Goal: Task Accomplishment & Management: Use online tool/utility

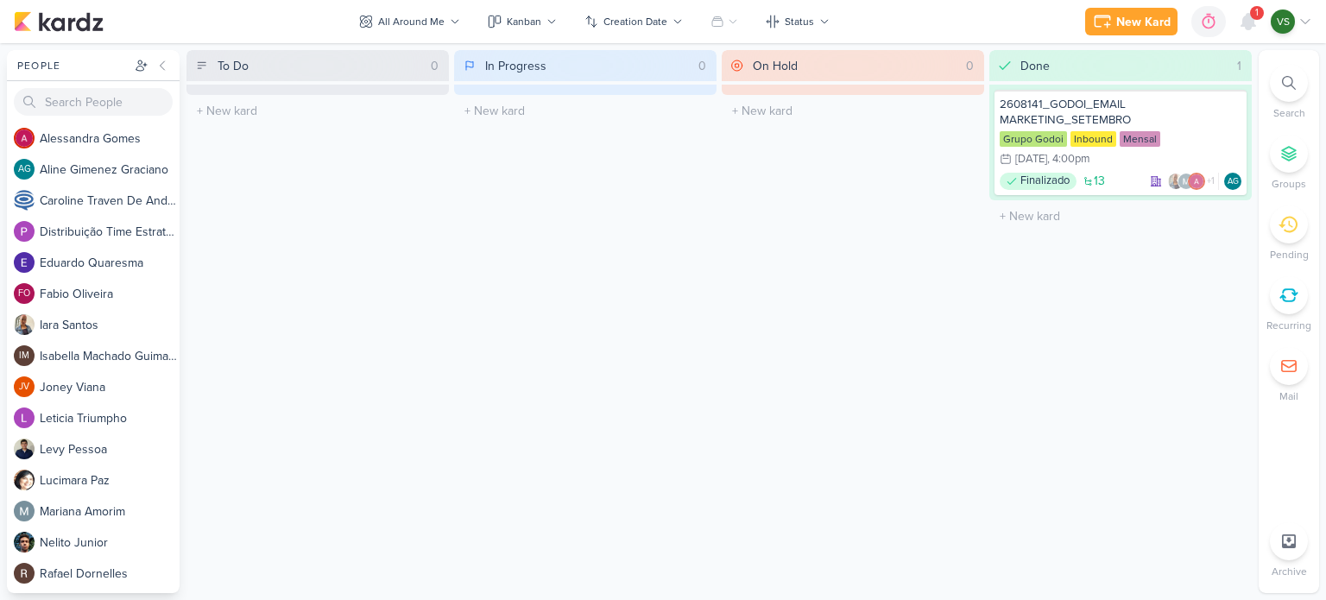
click at [1251, 16] on div "1" at bounding box center [1257, 13] width 14 height 14
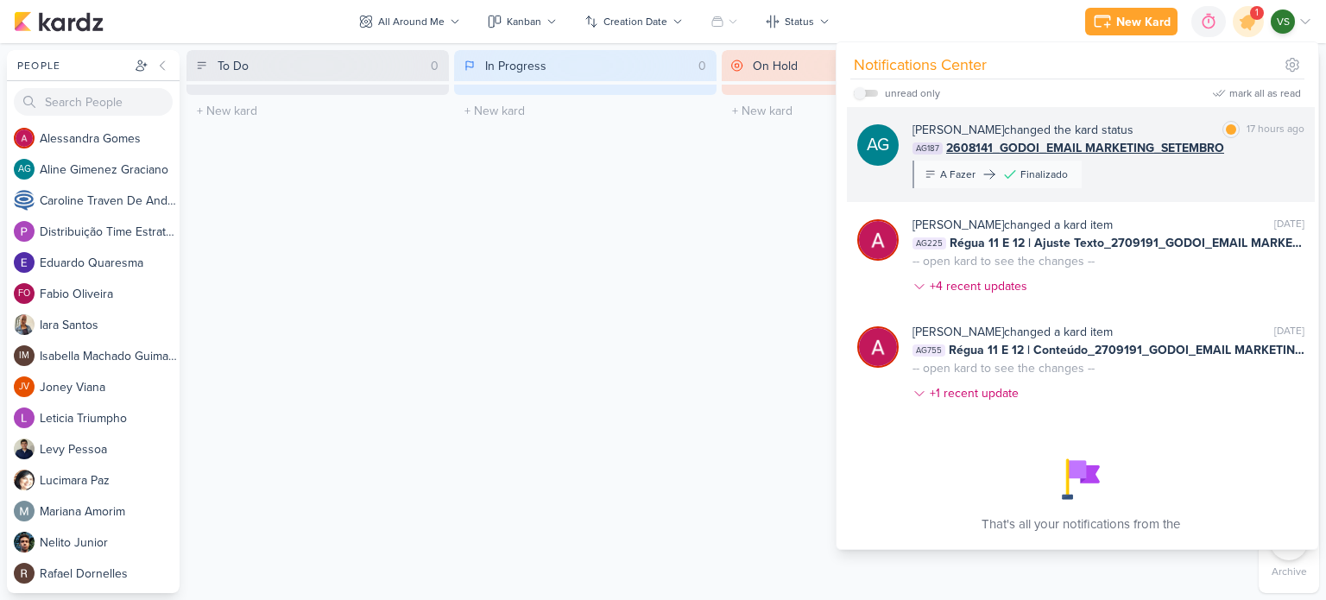
click at [1204, 167] on div "[PERSON_NAME] changed the kard status [PERSON_NAME] as read 17 hours ago AG187 …" at bounding box center [1109, 154] width 392 height 67
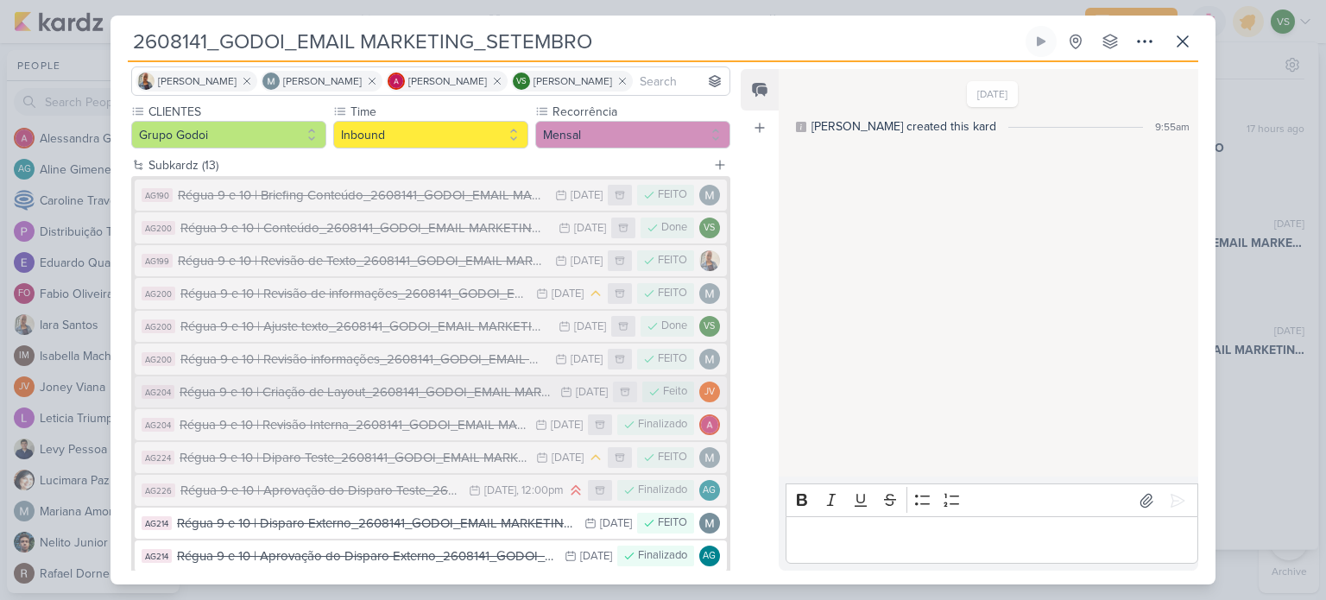
scroll to position [256, 0]
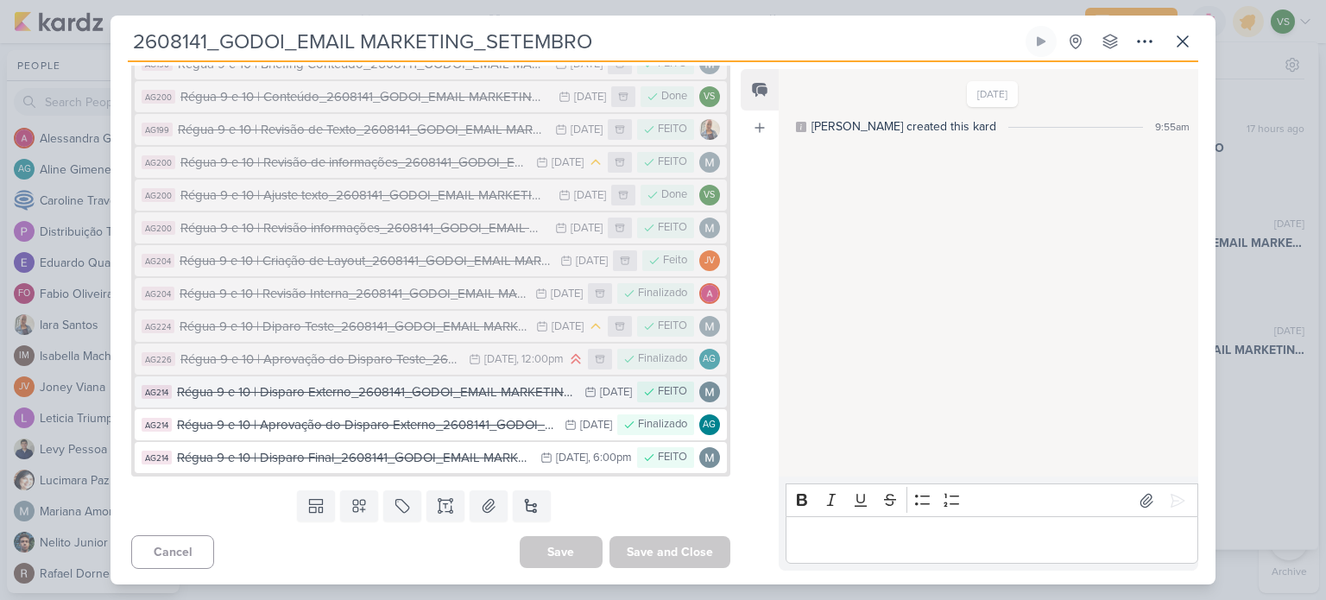
click at [408, 393] on div "Régua 9 e 10 | Disparo Externo_2608141_GODOI_EMAIL MARKETING_SETEMBRO" at bounding box center [376, 392] width 399 height 20
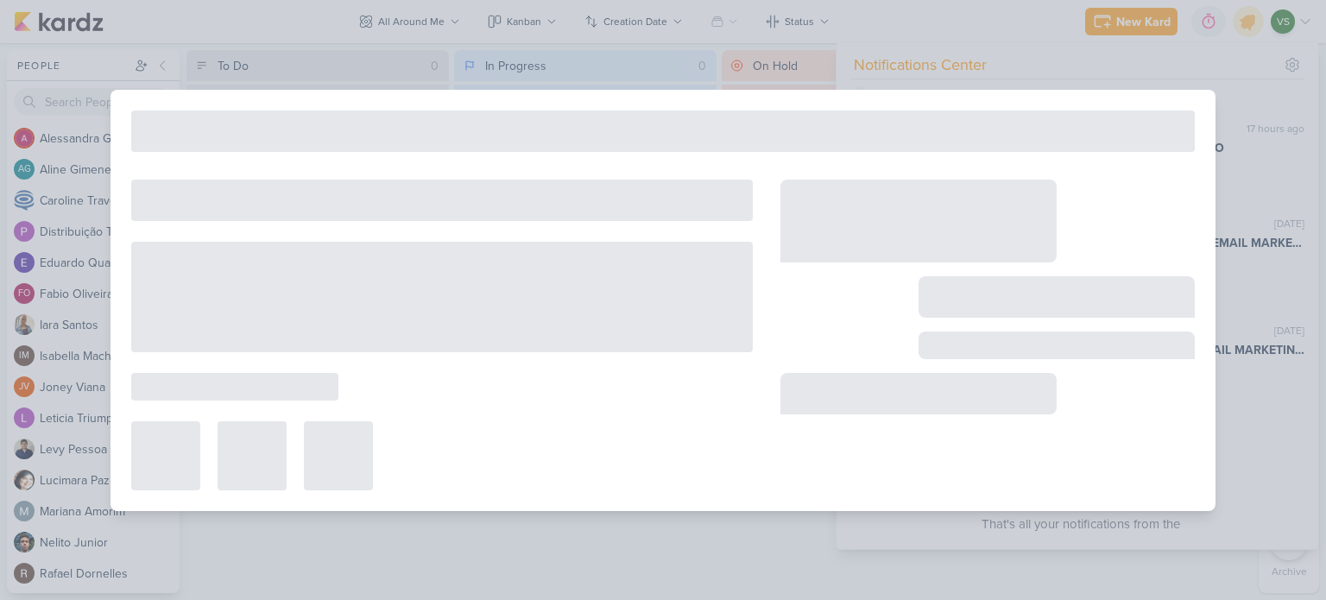
type input "Régua 9 e 10 | Disparo Externo_2608141_GODOI_EMAIL MARKETING_SETEMBRO"
type input "[DATE] 11:59 PM"
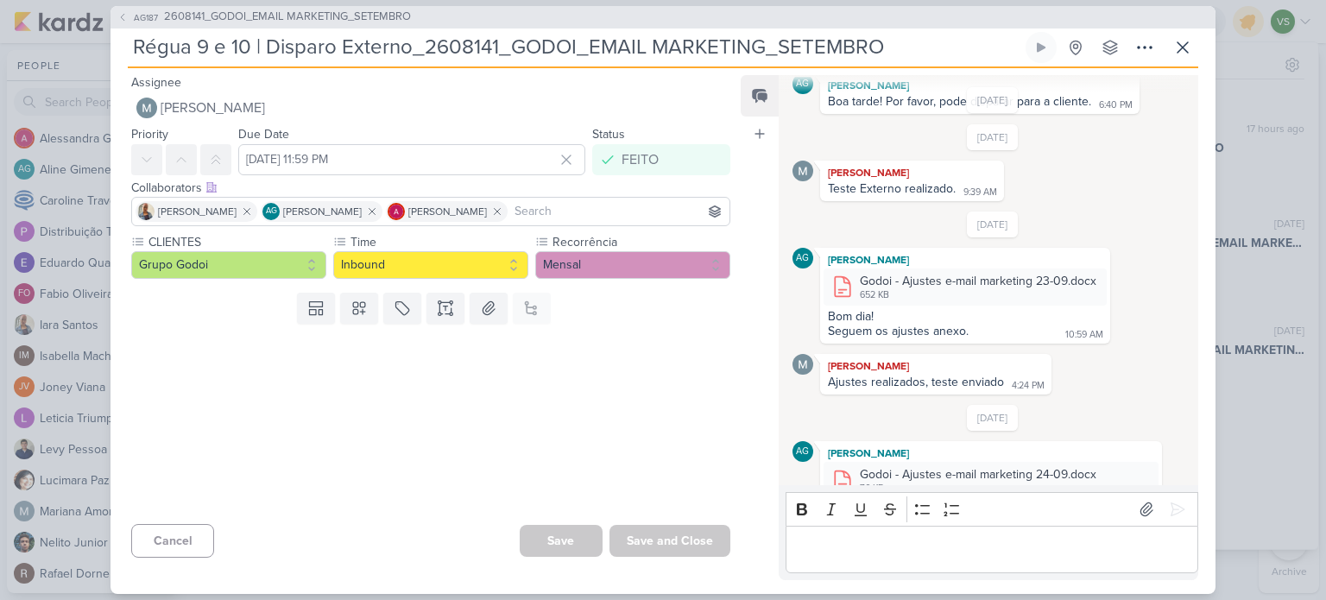
scroll to position [374, 0]
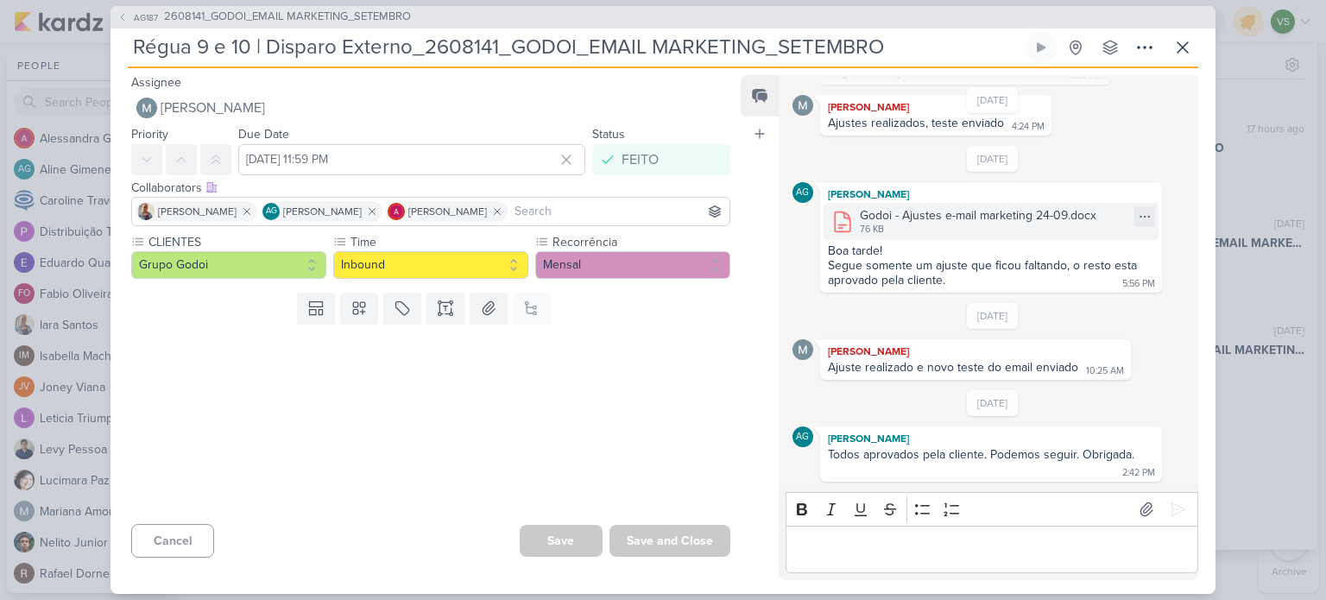
click at [977, 217] on div "Godoi - Ajustes e-mail marketing 24-09.docx" at bounding box center [978, 215] width 237 height 18
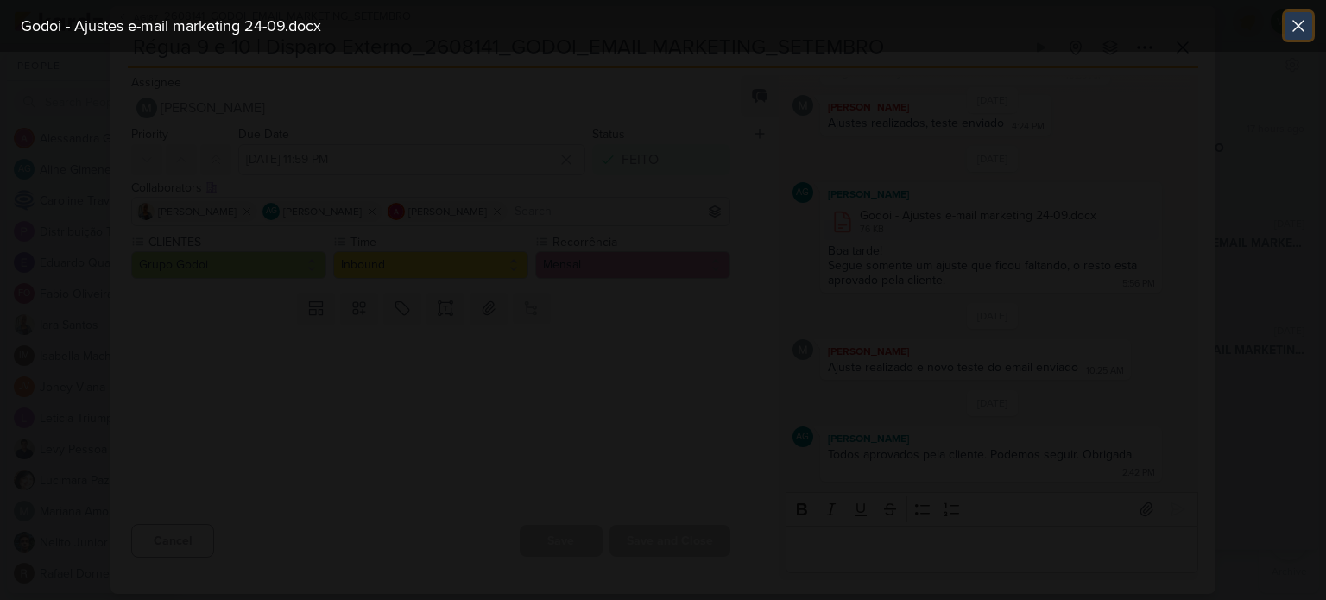
click at [1295, 19] on icon at bounding box center [1298, 26] width 21 height 21
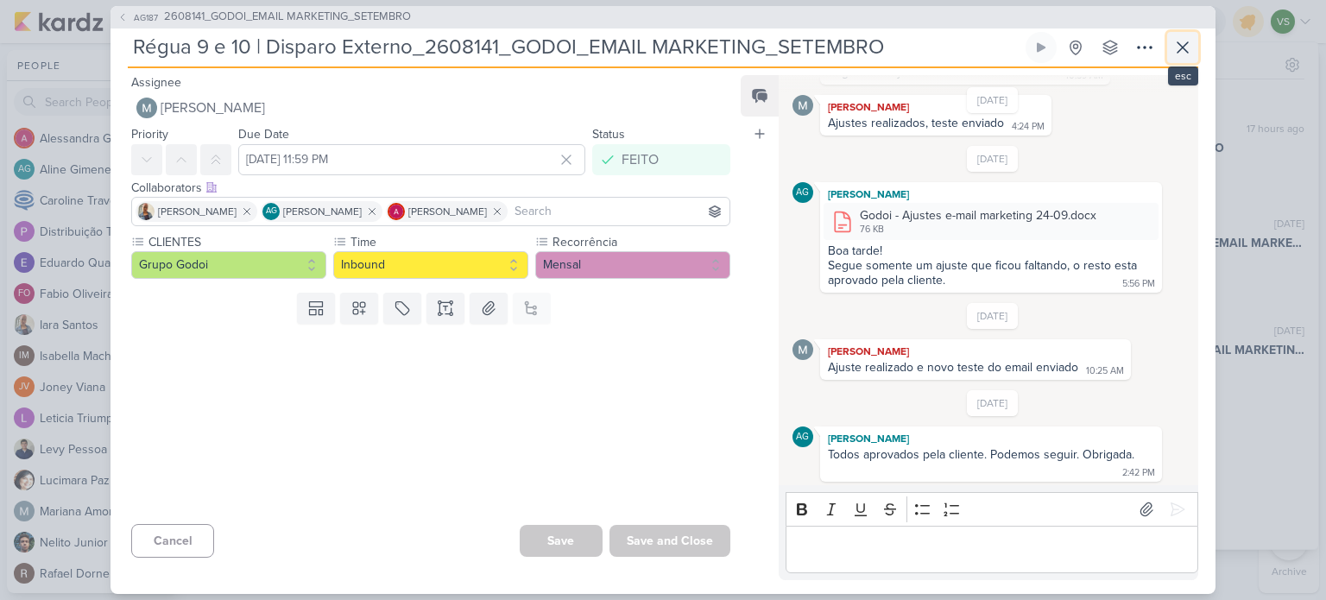
click at [1185, 54] on icon at bounding box center [1183, 47] width 21 height 21
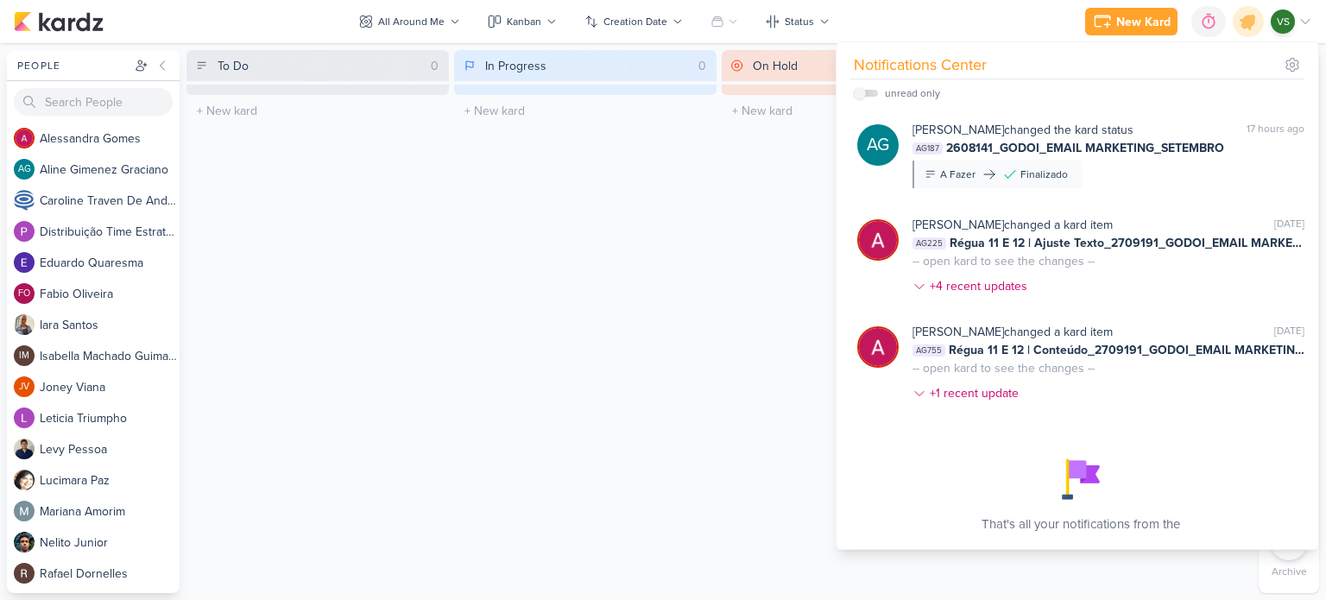
click at [1070, 122] on div "[PERSON_NAME] changed the kard status" at bounding box center [1023, 130] width 221 height 18
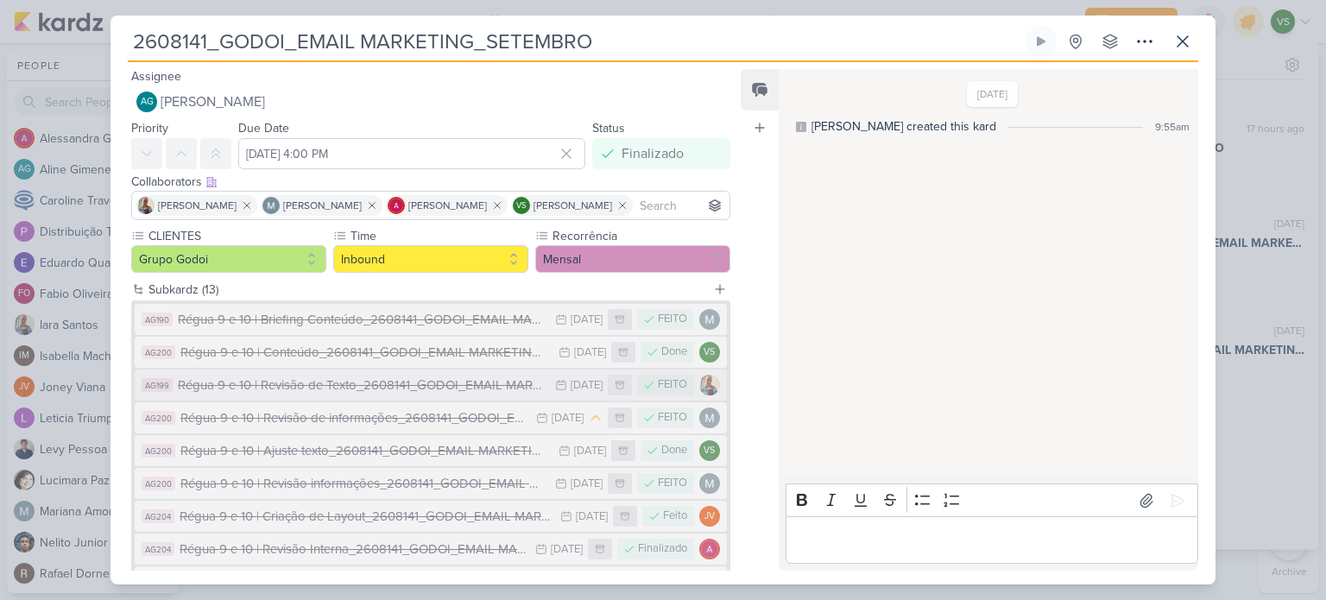
scroll to position [256, 0]
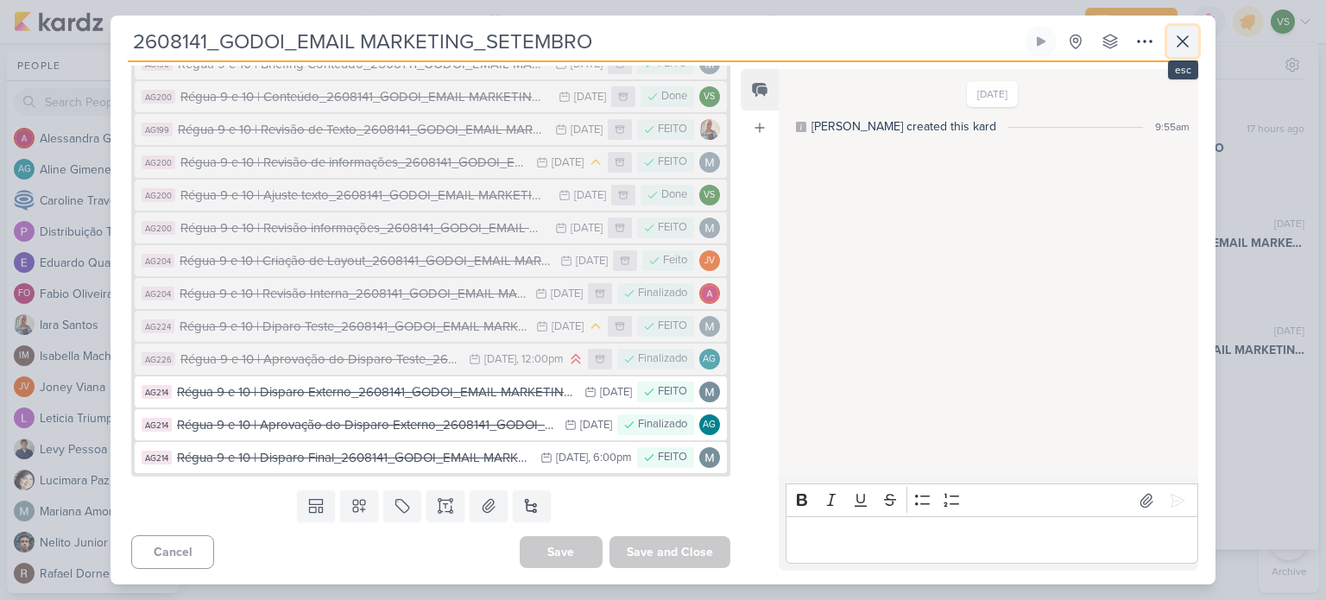
click at [1187, 36] on icon at bounding box center [1183, 41] width 10 height 10
